Goal: Task Accomplishment & Management: Use online tool/utility

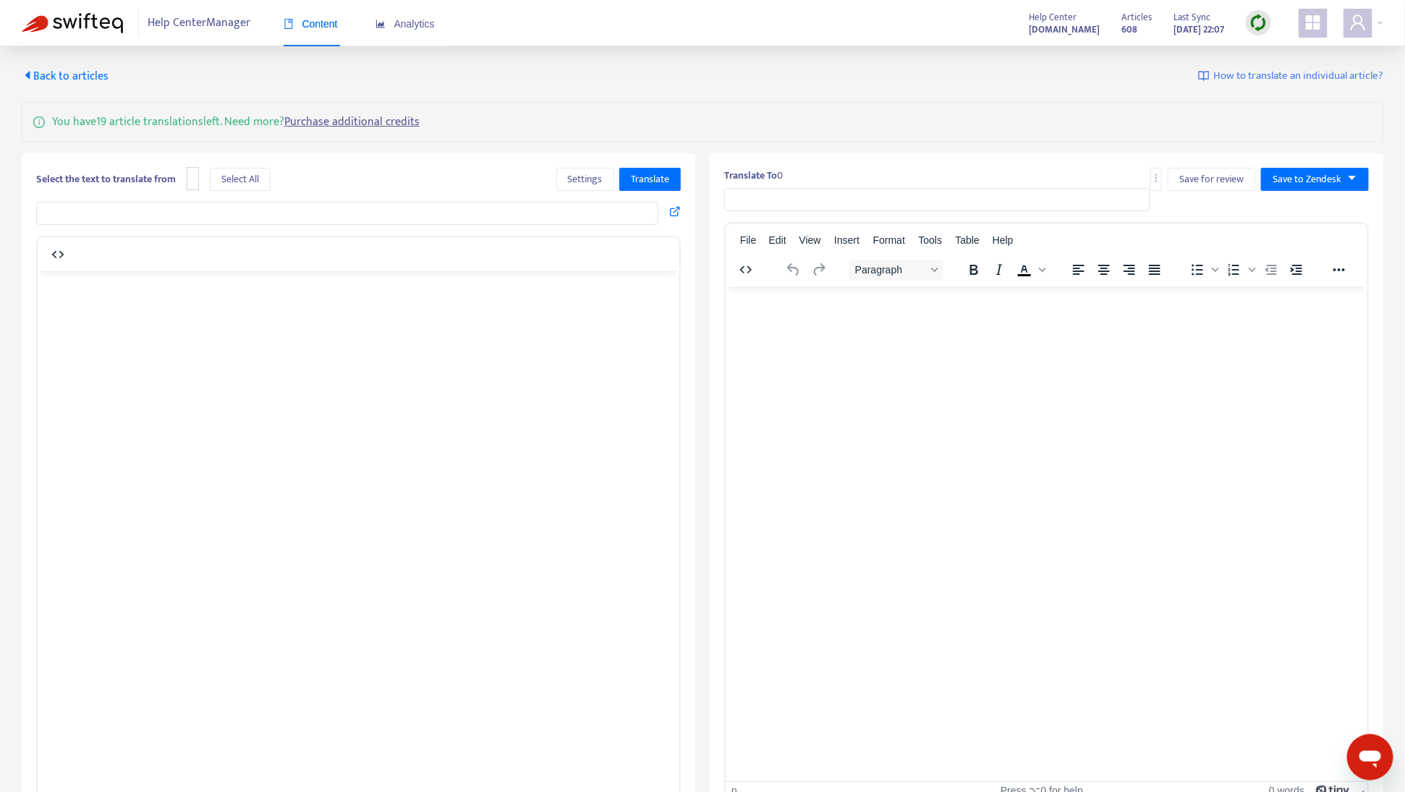
click at [87, 82] on span "Back to articles" at bounding box center [65, 77] width 87 height 20
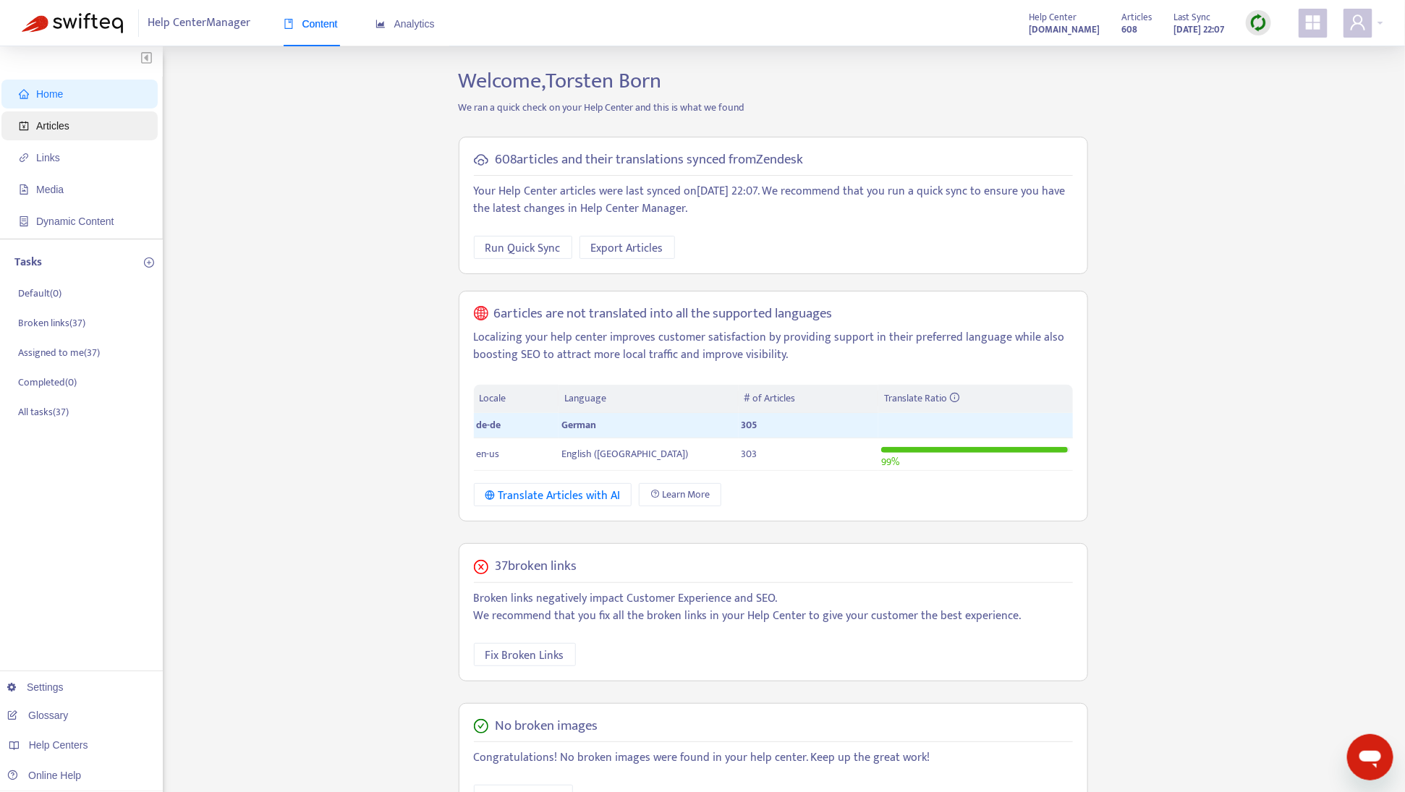
click at [83, 119] on span "Articles" at bounding box center [82, 125] width 127 height 29
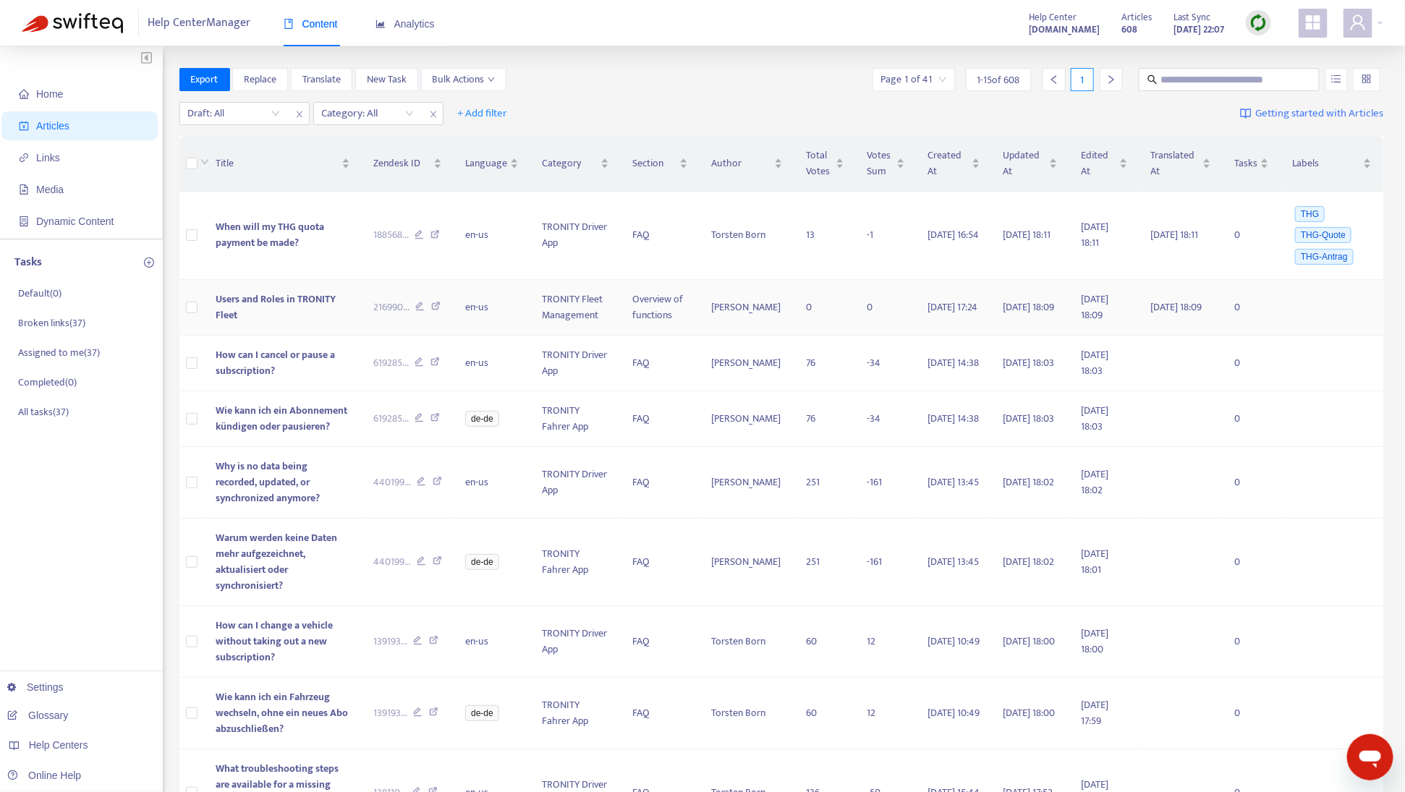
click at [273, 307] on span "Users and Roles in TRONITY Fleet" at bounding box center [276, 307] width 120 height 33
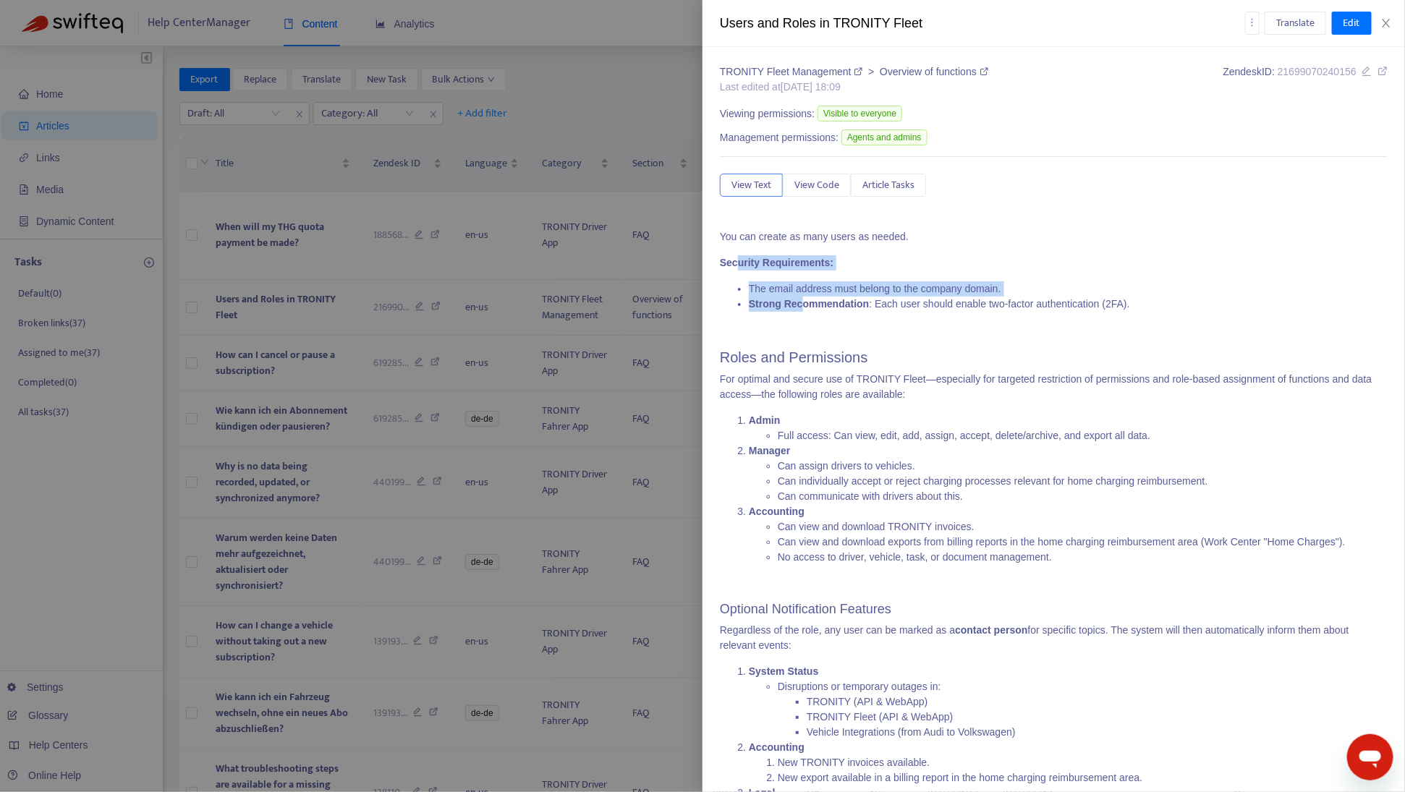
drag, startPoint x: 737, startPoint y: 261, endPoint x: 806, endPoint y: 307, distance: 82.5
click at [806, 307] on span "You can create as many users as needed. Security Requirements: The email addres…" at bounding box center [1054, 559] width 668 height 660
click at [1278, 15] on span "Translate" at bounding box center [1295, 23] width 38 height 16
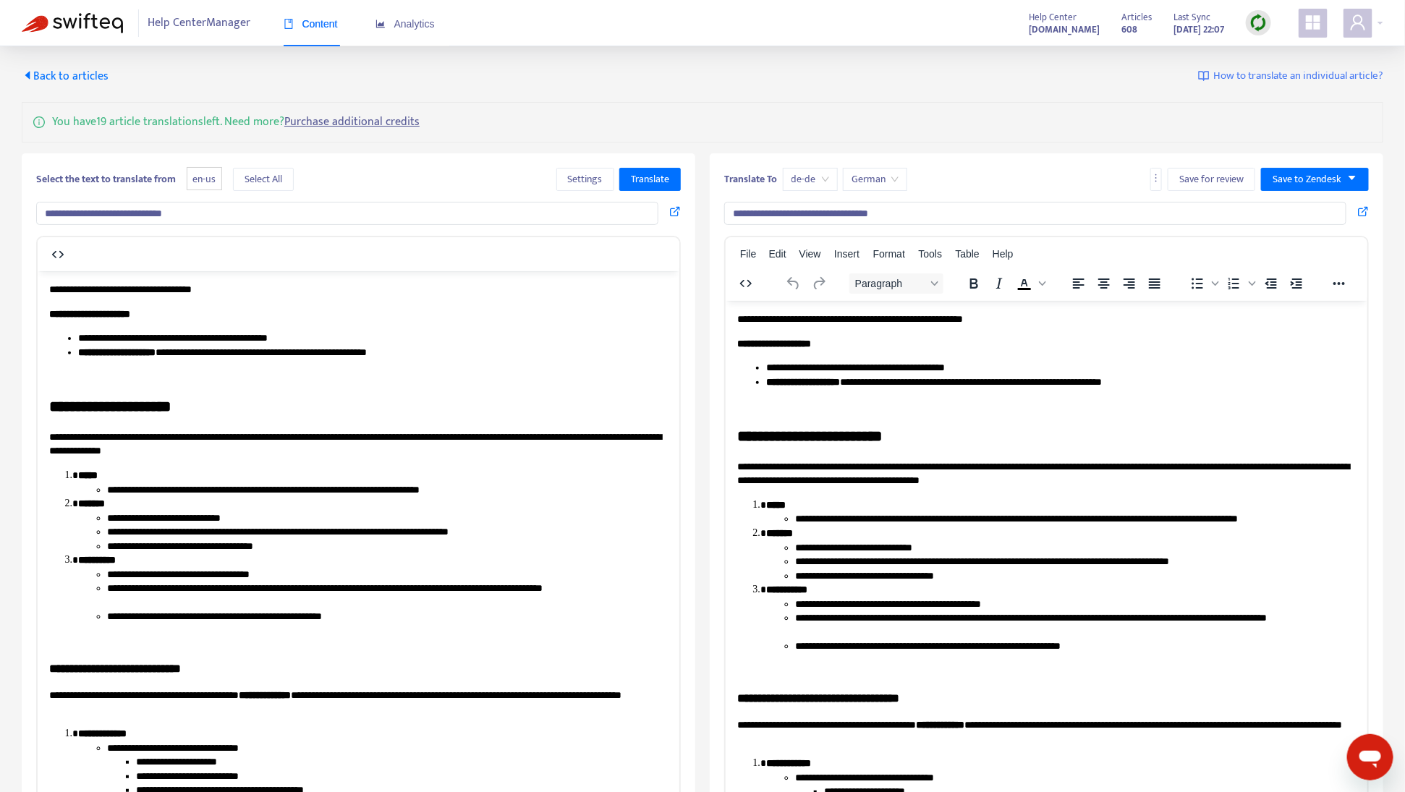
click at [49, 69] on span "Back to articles" at bounding box center [65, 77] width 87 height 20
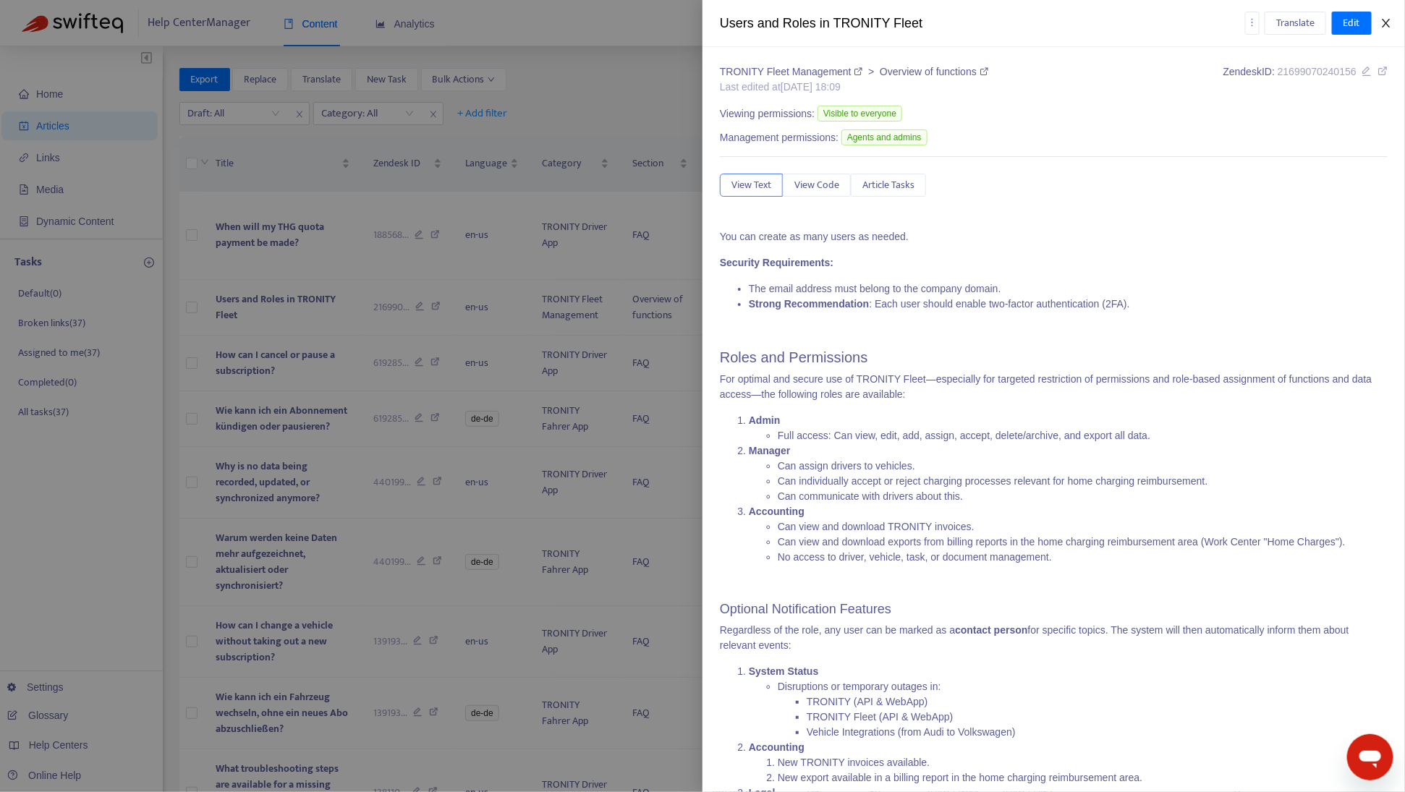
click at [1390, 26] on icon "close" at bounding box center [1386, 23] width 8 height 9
